Goal: Transaction & Acquisition: Purchase product/service

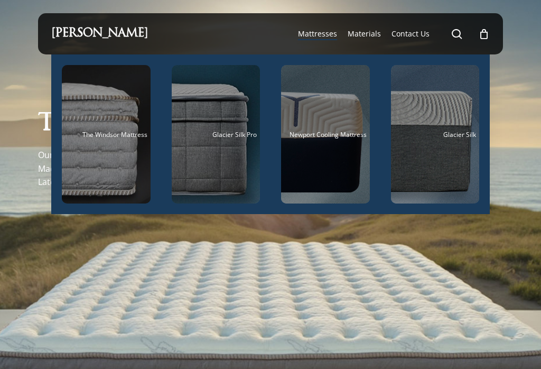
click at [345, 139] on div "Main Menu" at bounding box center [325, 134] width 89 height 138
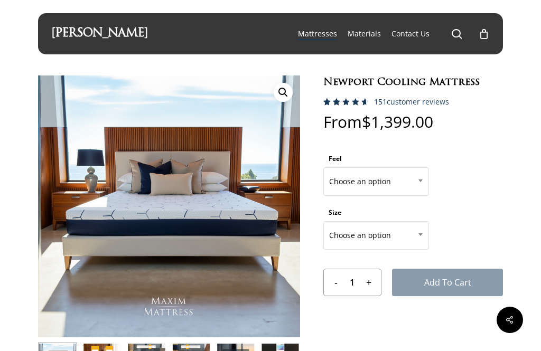
scroll to position [16, 0]
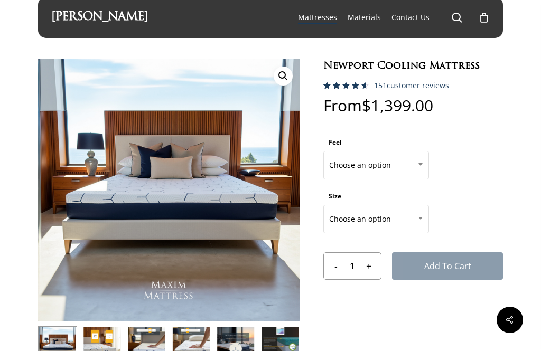
click at [416, 166] on span at bounding box center [421, 164] width 16 height 26
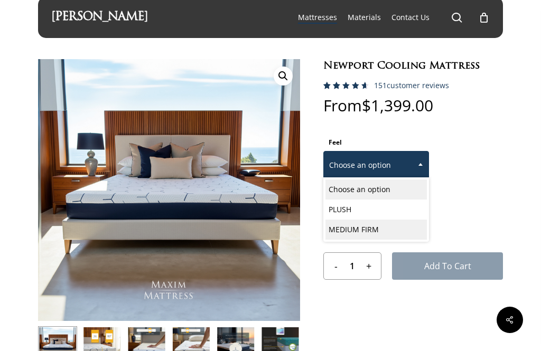
select select "MEDIUM FIRM"
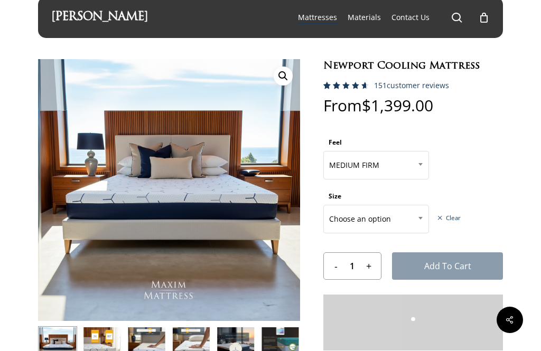
click at [411, 224] on span "Choose an option" at bounding box center [376, 219] width 105 height 22
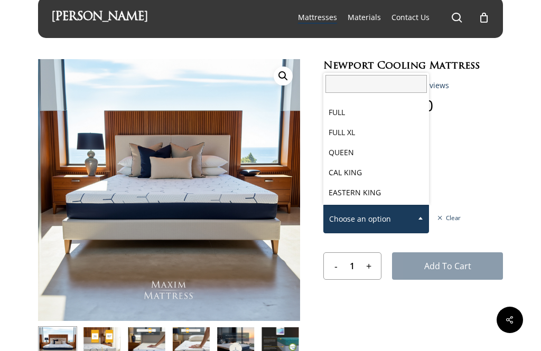
scroll to position [55, 0]
select select "QUEEN"
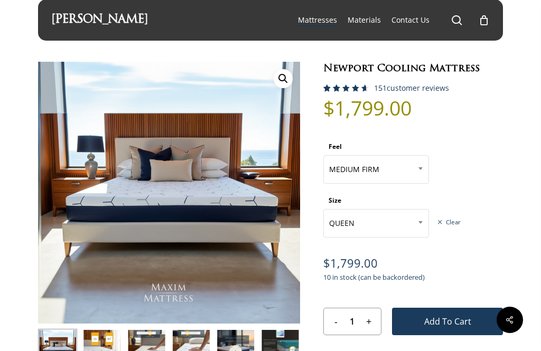
scroll to position [0, 0]
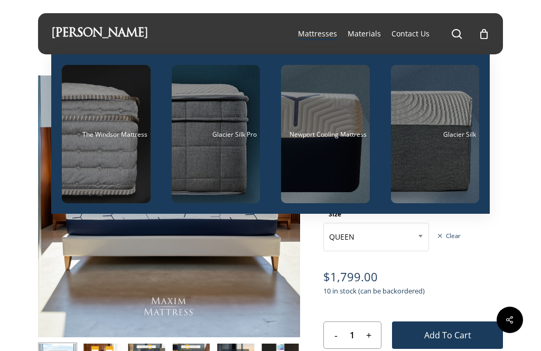
click at [473, 277] on span "$ 1,799.00" at bounding box center [413, 278] width 180 height 14
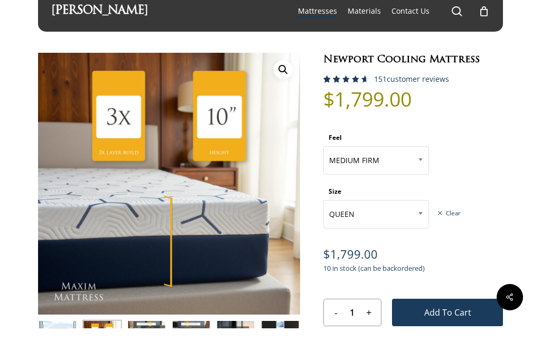
scroll to position [40, 0]
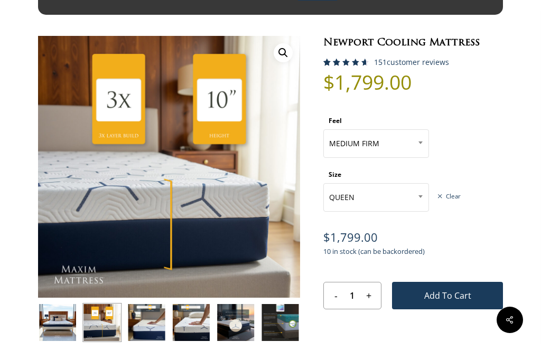
click at [287, 319] on button "Next" at bounding box center [283, 323] width 18 height 18
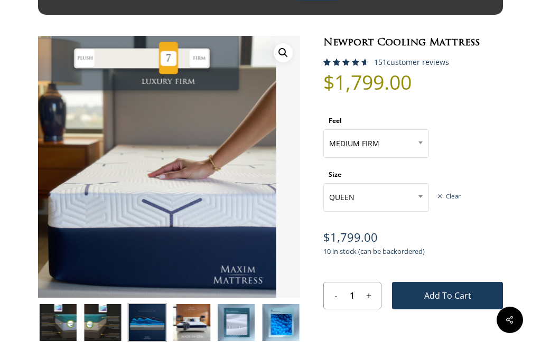
click at [141, 330] on img at bounding box center [147, 322] width 39 height 39
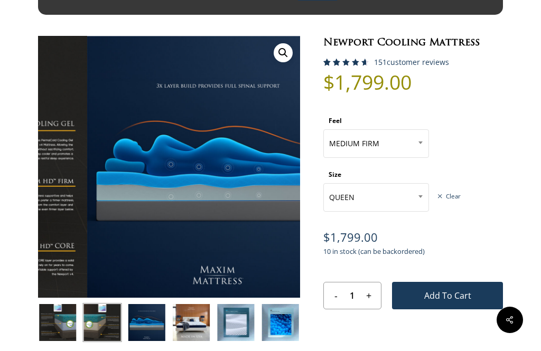
click at [112, 324] on img at bounding box center [102, 322] width 39 height 39
